Goal: Information Seeking & Learning: Learn about a topic

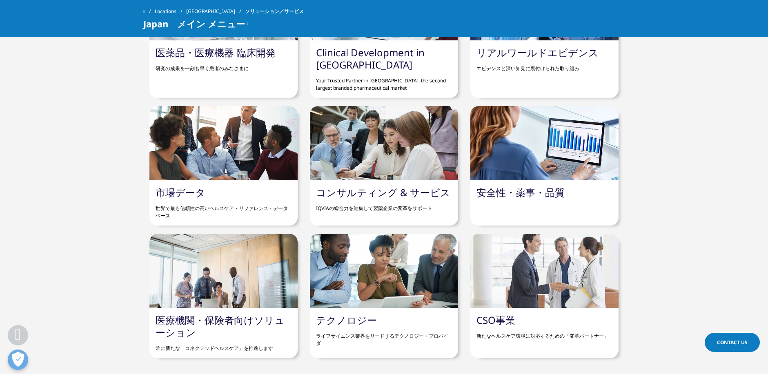
scroll to position [531, 0]
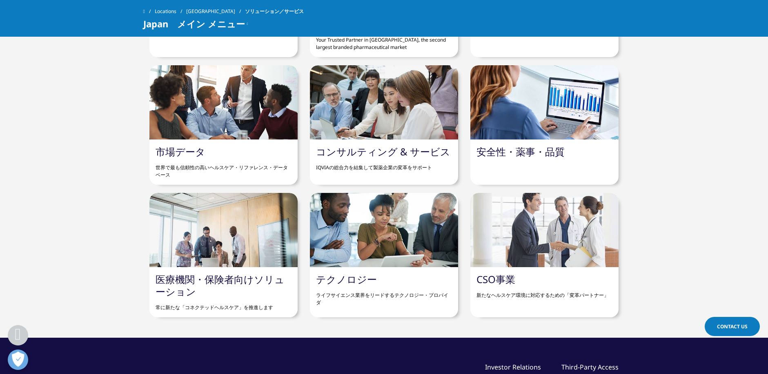
click at [213, 140] on div "市場データ 世界で最も信頼性の高いヘルスケア・リファレンス・データベース" at bounding box center [223, 162] width 148 height 45
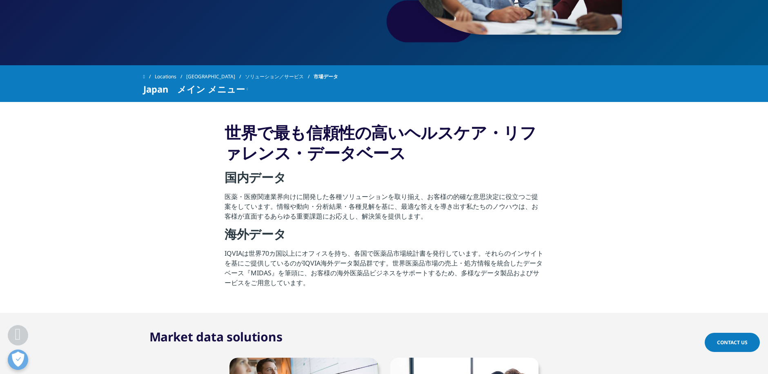
scroll to position [245, 0]
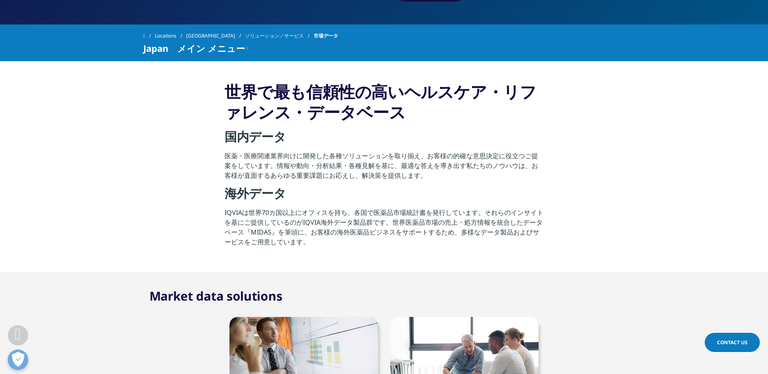
click at [359, 234] on p "IQVIAは世界70カ国以上にオフィスを持ち、各国で医薬品市場統計書を発行しています。それらのインサイトを基にご提供しているのがIQVIA海外データ製品群です…" at bounding box center [384, 230] width 319 height 44
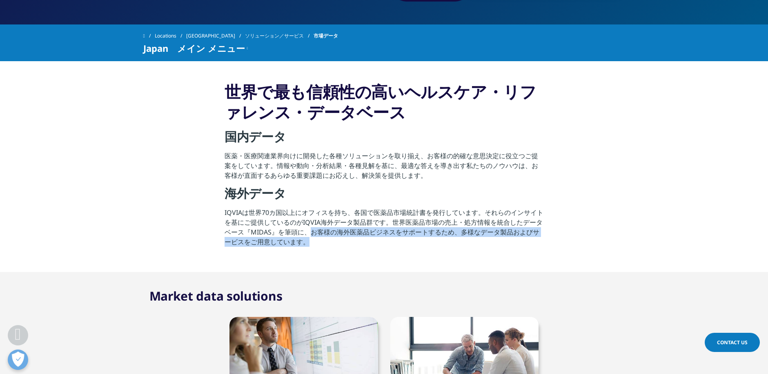
drag, startPoint x: 311, startPoint y: 232, endPoint x: 317, endPoint y: 238, distance: 9.3
click at [317, 238] on p "IQVIAは世界70カ国以上にオフィスを持ち、各国で医薬品市場統計書を発行しています。それらのインサイトを基にご提供しているのがIQVIA海外データ製品群です…" at bounding box center [384, 230] width 319 height 44
copy p "お客様の海外医薬品ビジネスをサポートするため、多様なデータ製品およびサービスをご用意しています。"
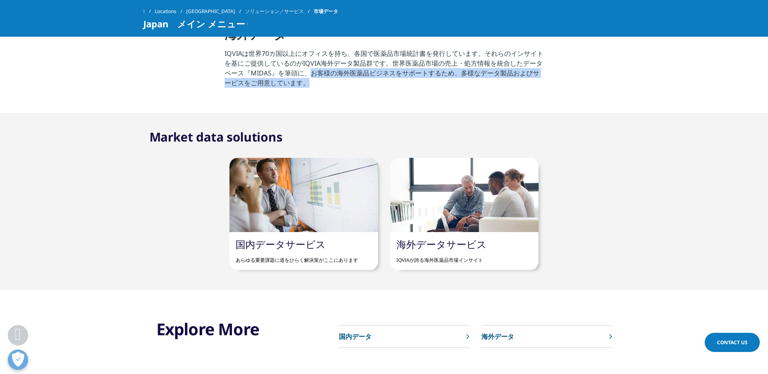
scroll to position [408, 0]
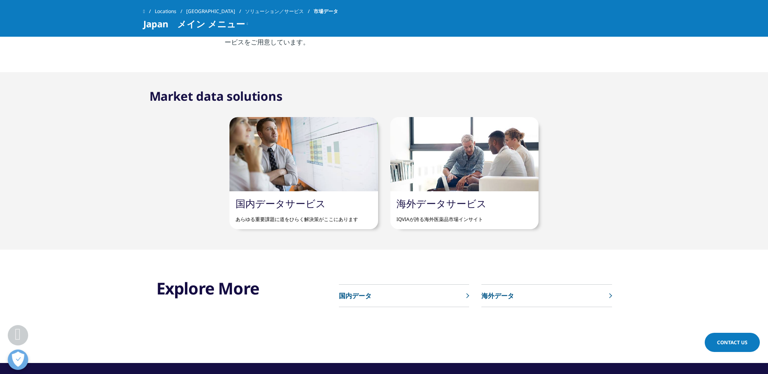
click at [447, 196] on div "海外データサービス IQVIAが誇る海外医薬品市場インサイト" at bounding box center [464, 210] width 148 height 38
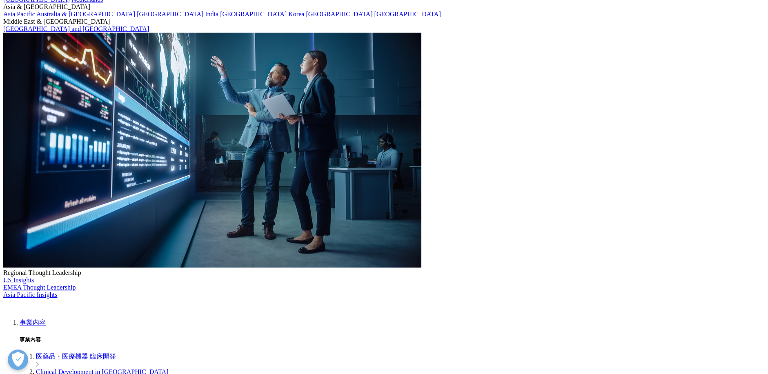
scroll to position [163, 0]
